Goal: Check status: Check status

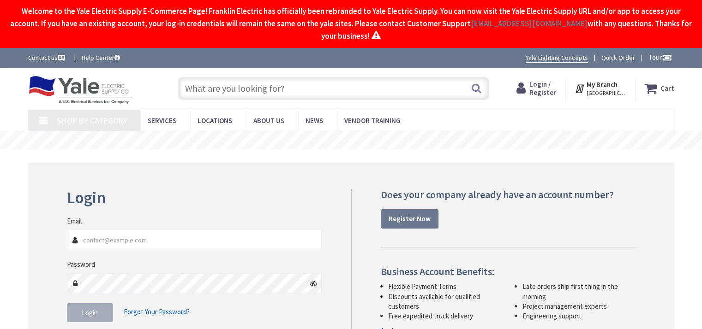
type input "[PERSON_NAME][EMAIL_ADDRESS][PERSON_NAME][DOMAIN_NAME]"
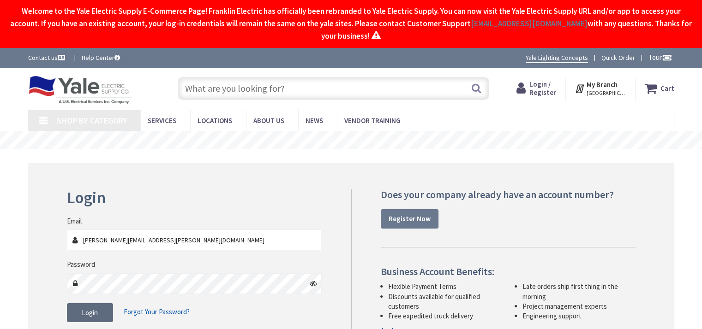
click at [98, 311] on button "Login" at bounding box center [90, 313] width 46 height 19
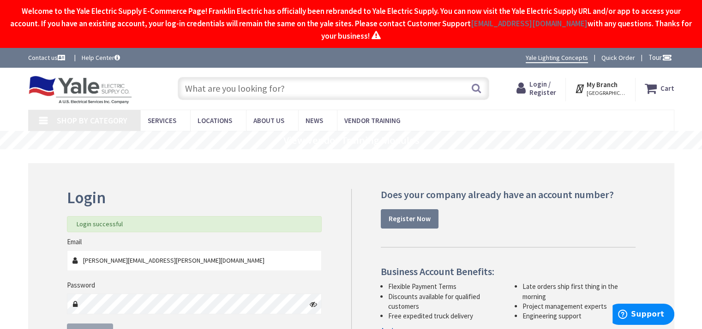
scroll to position [107, 0]
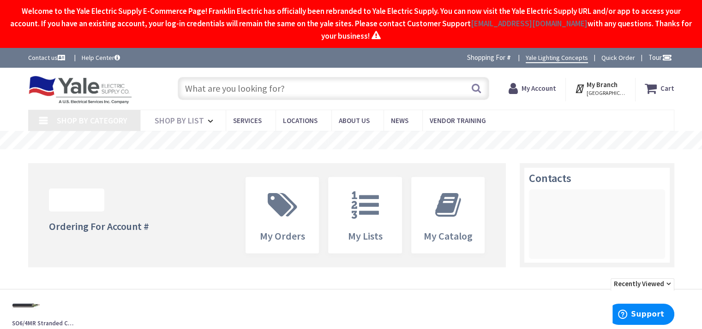
type input "Kidstreet Playground, [STREET_ADDRESS][PERSON_NAME]"
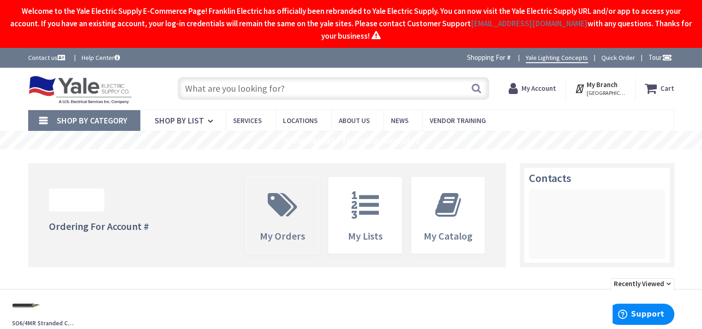
click at [279, 203] on icon at bounding box center [282, 205] width 39 height 28
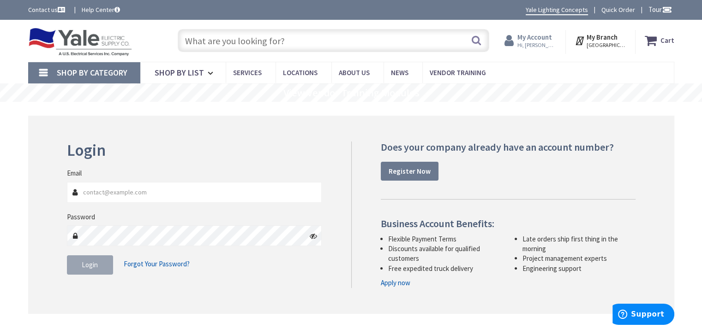
type input "[PERSON_NAME][EMAIL_ADDRESS][PERSON_NAME][DOMAIN_NAME]"
click at [543, 42] on span "Hi, [PERSON_NAME]" at bounding box center [536, 45] width 39 height 7
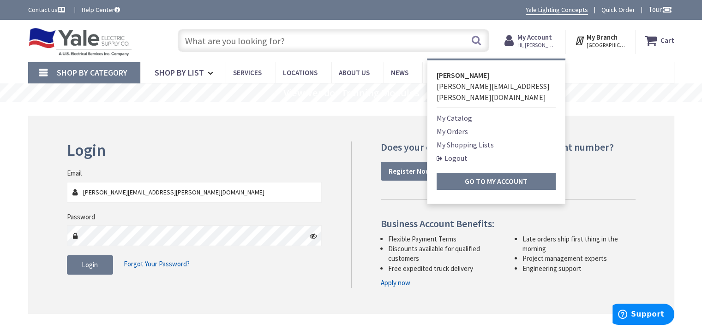
click at [450, 126] on link "My Orders" at bounding box center [451, 131] width 31 height 11
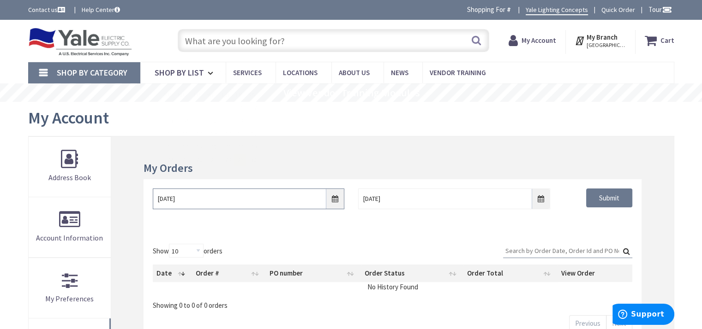
click at [333, 201] on input "8/29/2025" at bounding box center [248, 199] width 191 height 21
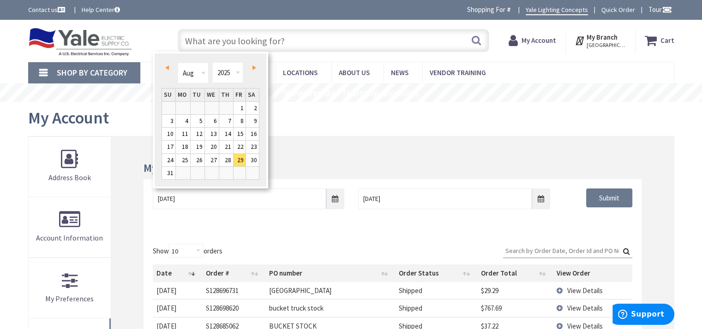
click at [166, 66] on span "Prev" at bounding box center [167, 68] width 4 height 5
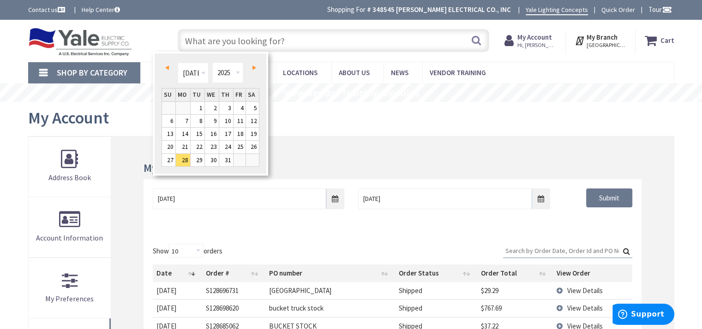
click at [166, 66] on span "Prev" at bounding box center [167, 68] width 4 height 5
click at [227, 111] on link "1" at bounding box center [226, 108] width 14 height 12
type input "05/01/2025"
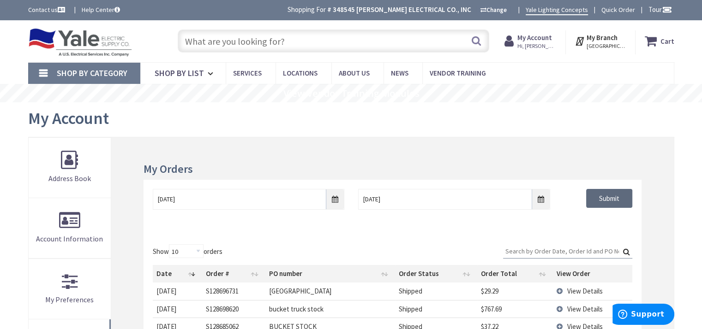
click at [622, 205] on input "Submit" at bounding box center [609, 198] width 46 height 19
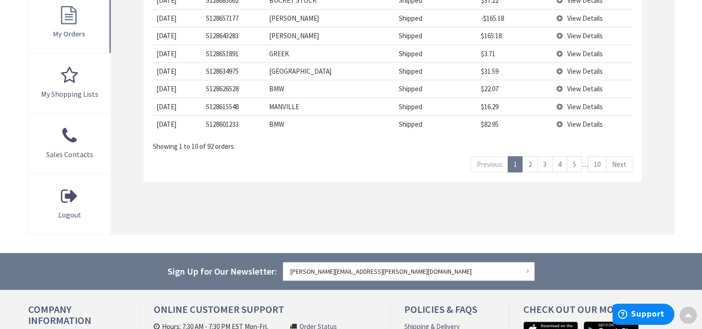
scroll to position [323, 0]
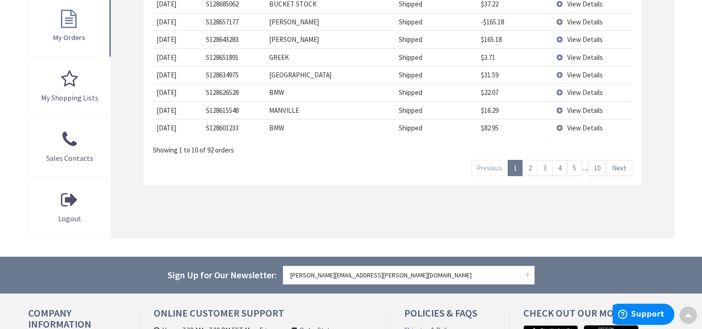
click at [600, 171] on link "10" at bounding box center [597, 168] width 18 height 16
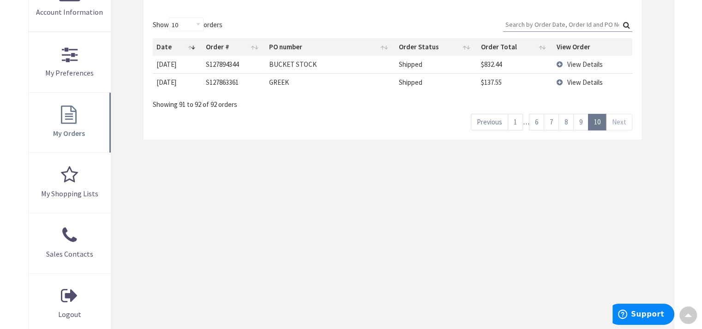
scroll to position [185, 0]
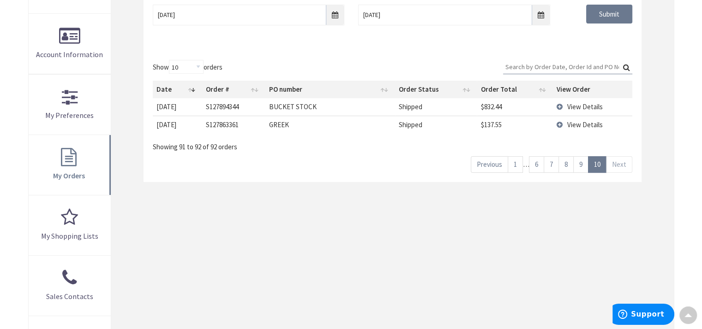
click at [582, 162] on link "9" at bounding box center [580, 164] width 15 height 16
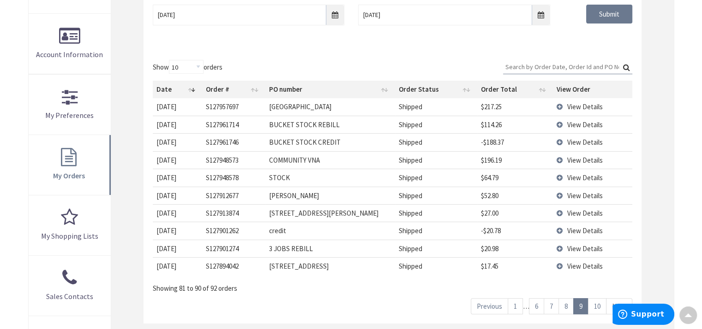
click at [574, 160] on span "View Details" at bounding box center [585, 160] width 36 height 9
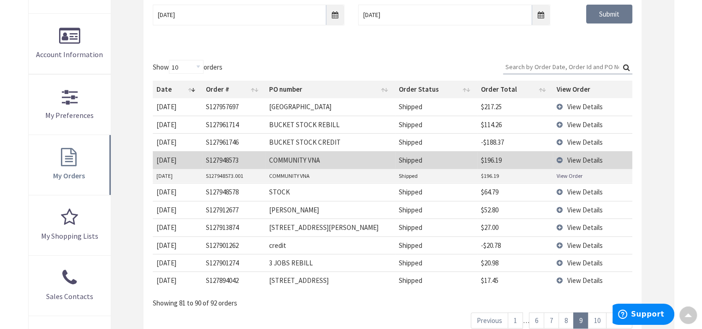
click at [564, 177] on link "View Order" at bounding box center [569, 176] width 26 height 8
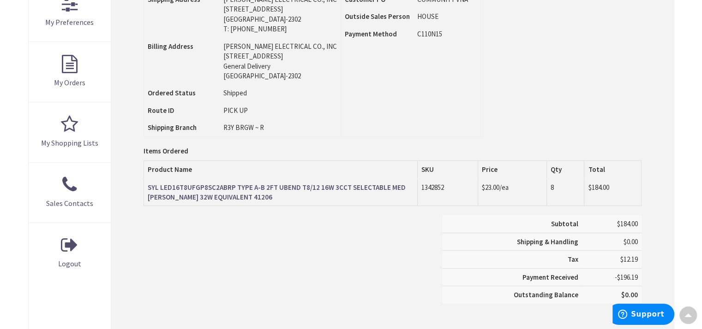
scroll to position [277, 0]
